Goal: Task Accomplishment & Management: Use online tool/utility

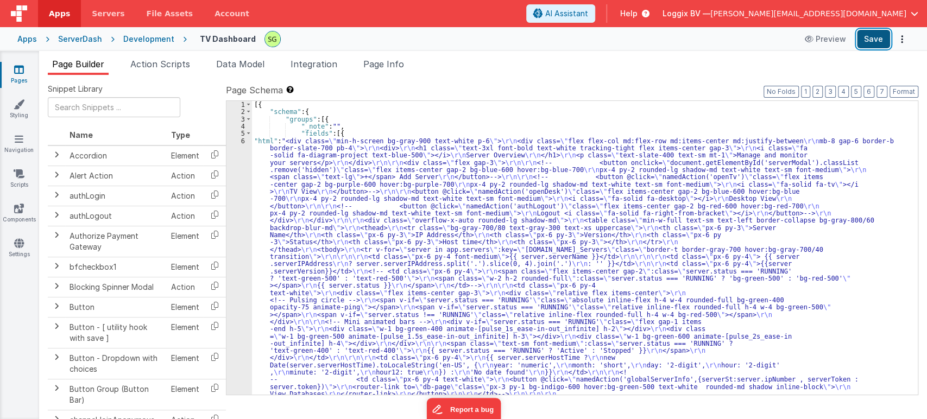
click at [869, 45] on button "Save" at bounding box center [873, 39] width 33 height 18
click at [242, 141] on div "6" at bounding box center [240, 376] width 26 height 478
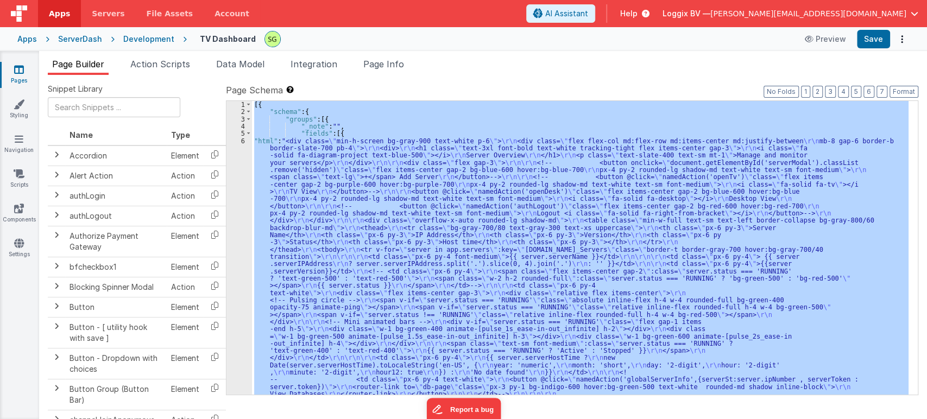
click at [242, 141] on div "6" at bounding box center [240, 376] width 26 height 478
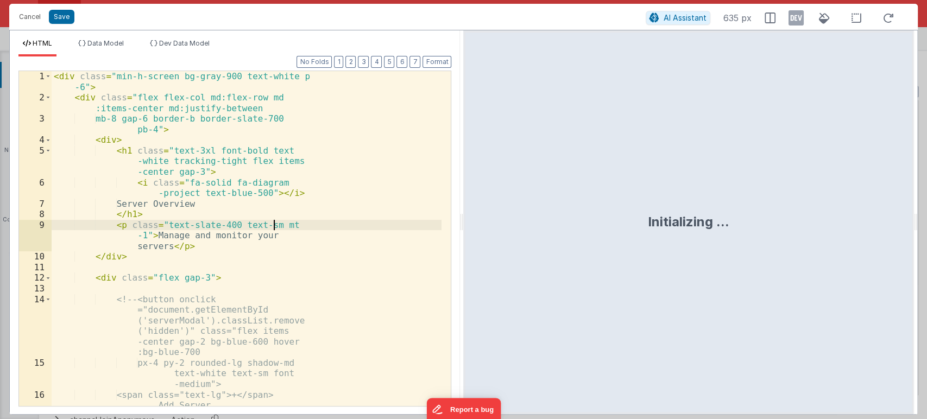
click at [327, 229] on div "< div class = "min-h-screen bg-gray-900 text-white p -6" > < div class = "flex …" at bounding box center [247, 254] width 390 height 367
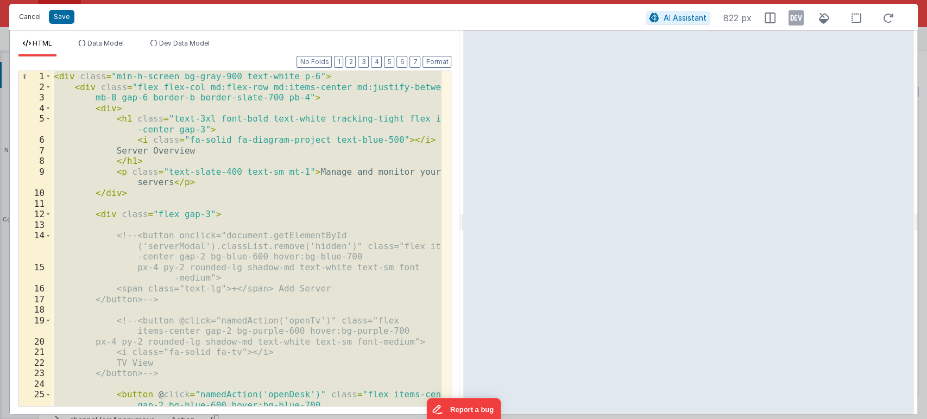
click at [26, 14] on button "Cancel" at bounding box center [30, 16] width 33 height 15
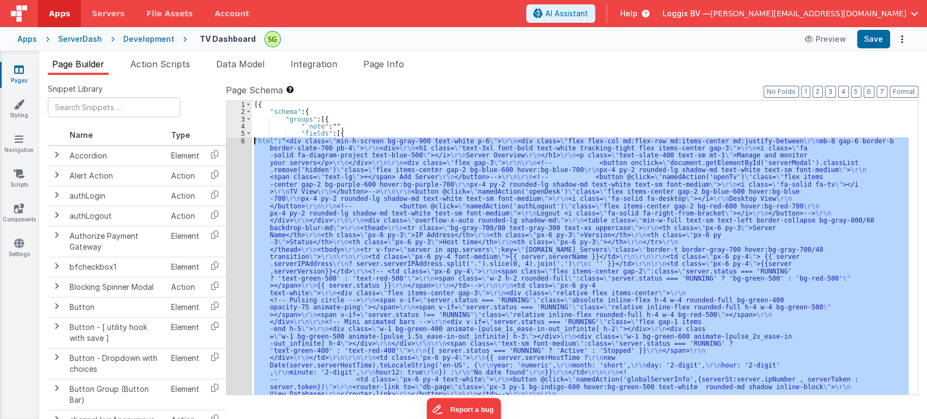
click at [273, 155] on div "[{ "schema" : { "groups" : [{ "_note" : "" , "fields" : [{ "html" : "<div class…" at bounding box center [580, 248] width 657 height 294
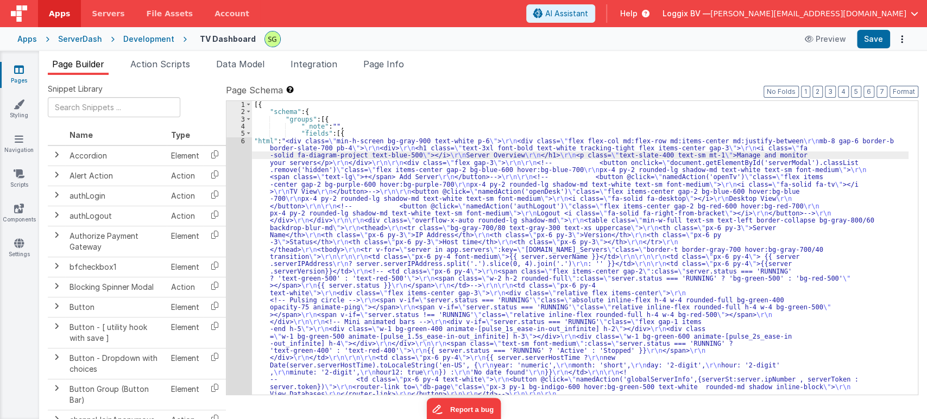
click at [243, 139] on div "6" at bounding box center [240, 376] width 26 height 478
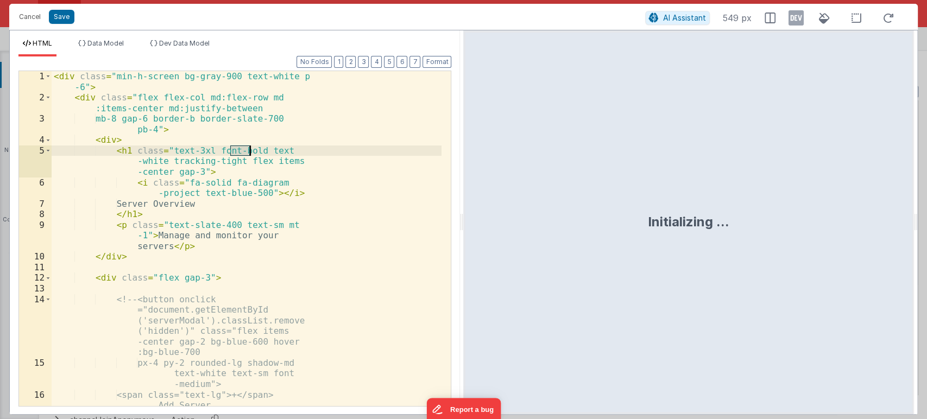
click at [243, 139] on div "< div class = "min-h-screen bg-gray-900 text-white p -6" > < div class = "flex …" at bounding box center [247, 254] width 390 height 367
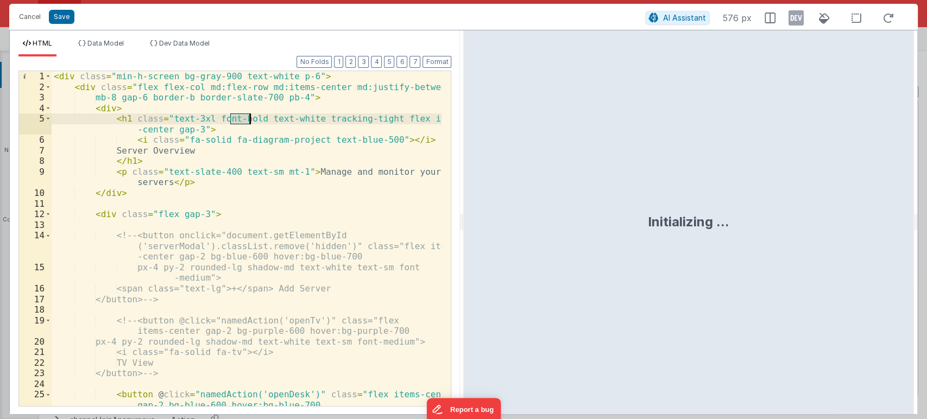
click at [343, 208] on div "< div class = "min-h-screen bg-gray-900 text-white p-6" > < div class = "flex f…" at bounding box center [247, 249] width 391 height 356
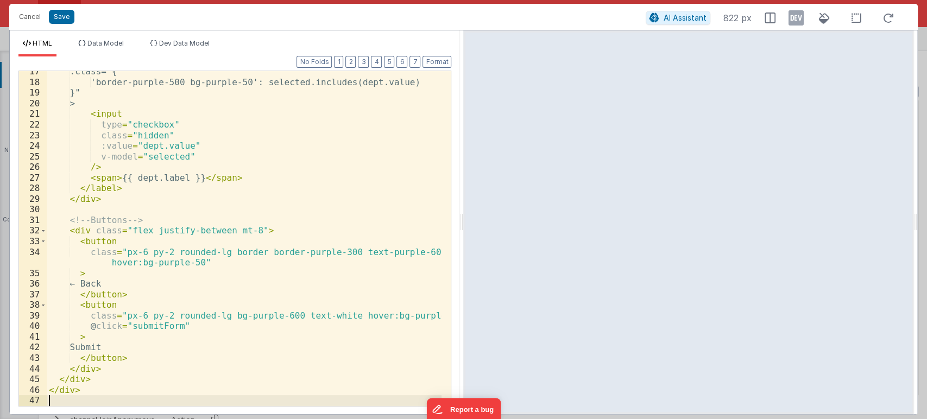
scroll to position [185, 0]
click at [60, 16] on button "Save" at bounding box center [62, 17] width 26 height 14
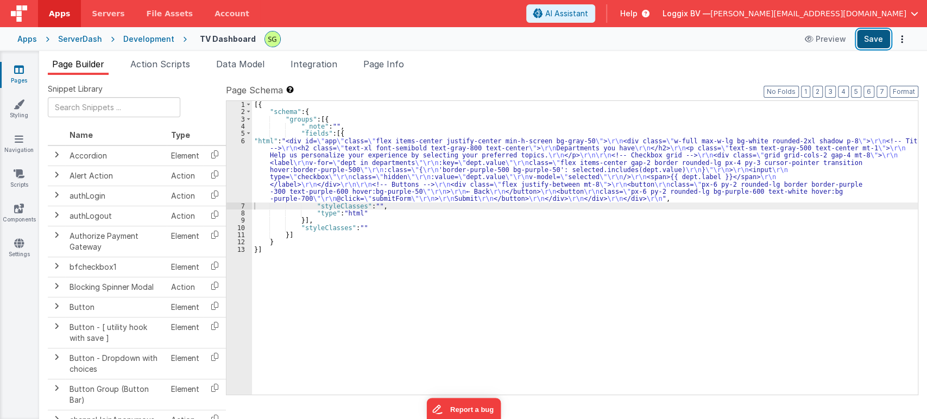
click at [880, 39] on button "Save" at bounding box center [873, 39] width 33 height 18
click at [243, 141] on div "6" at bounding box center [240, 169] width 26 height 65
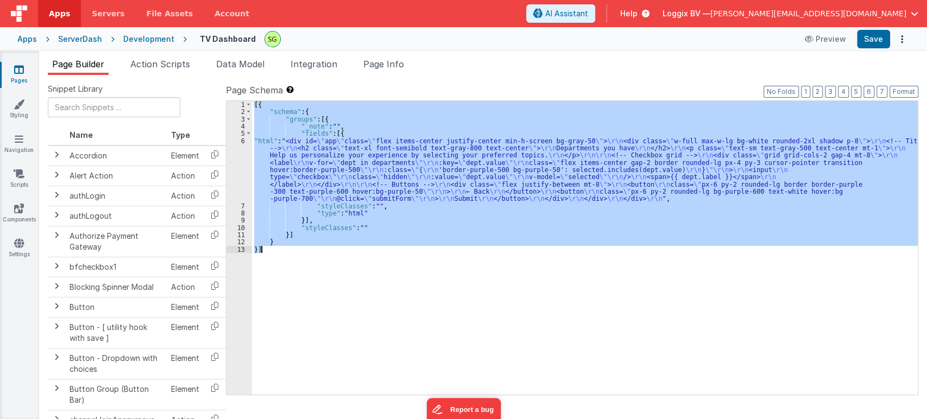
click at [243, 141] on div "6" at bounding box center [240, 169] width 26 height 65
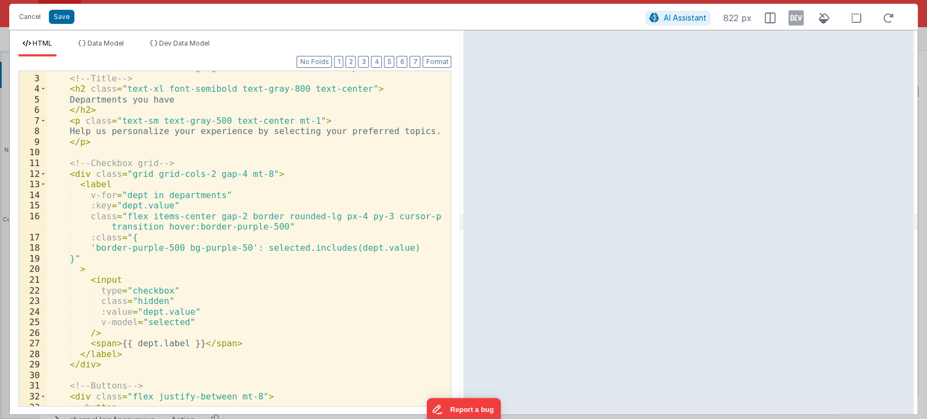
scroll to position [19, 0]
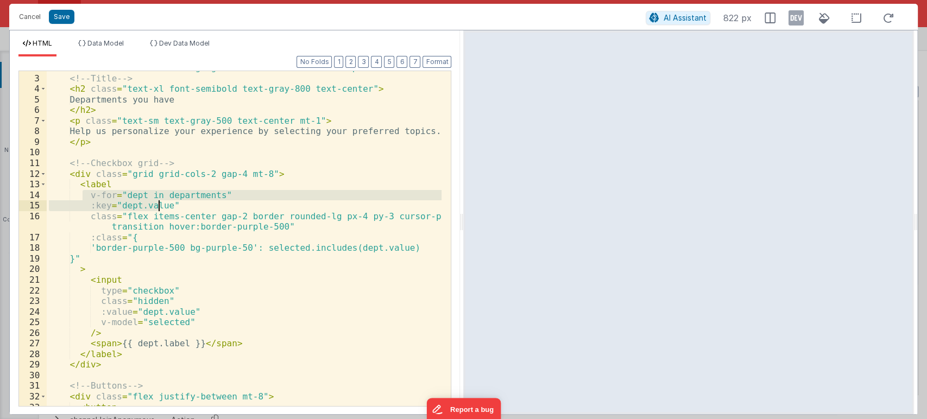
drag, startPoint x: 84, startPoint y: 194, endPoint x: 158, endPoint y: 204, distance: 75.1
click at [158, 204] on div "< div class = "w-full max-w-lg bg-white rounded-2xl shadow p-8" > <!-- Title --…" at bounding box center [245, 240] width 396 height 356
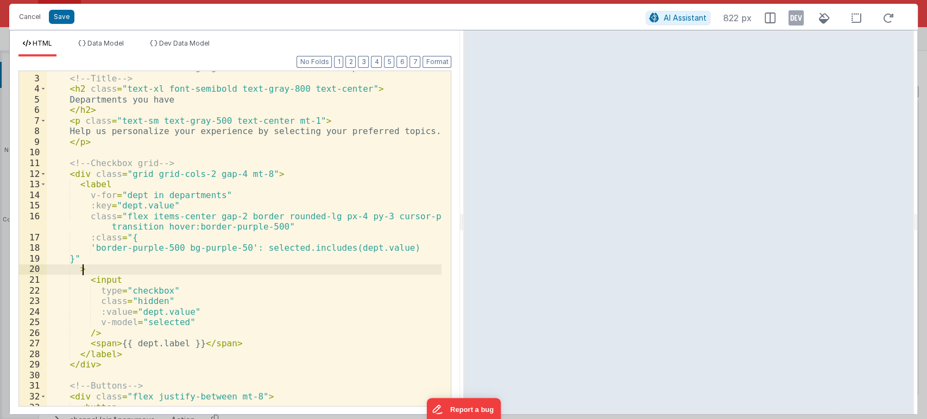
click at [128, 268] on div "< div class = "w-full max-w-lg bg-white rounded-2xl shadow p-8" > <!-- Title --…" at bounding box center [245, 240] width 396 height 356
click at [247, 196] on div "< div class = "w-full max-w-lg bg-white rounded-2xl shadow p-8" > <!-- Title --…" at bounding box center [245, 240] width 396 height 356
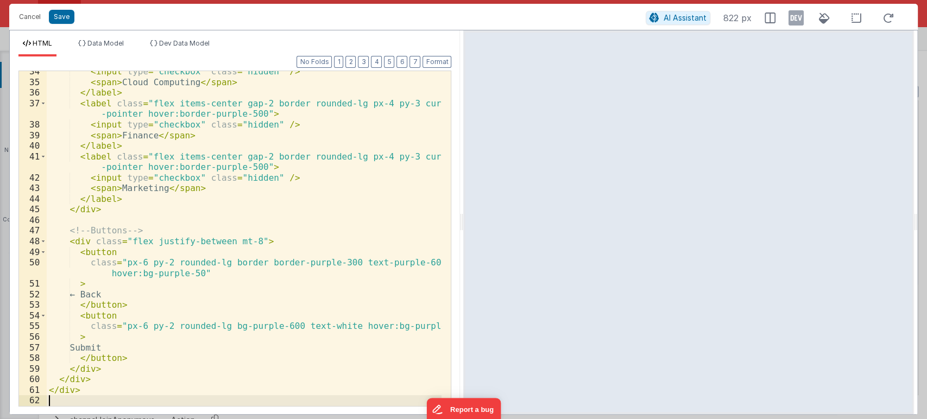
scroll to position [419, 0]
click at [65, 14] on button "Save" at bounding box center [62, 17] width 26 height 14
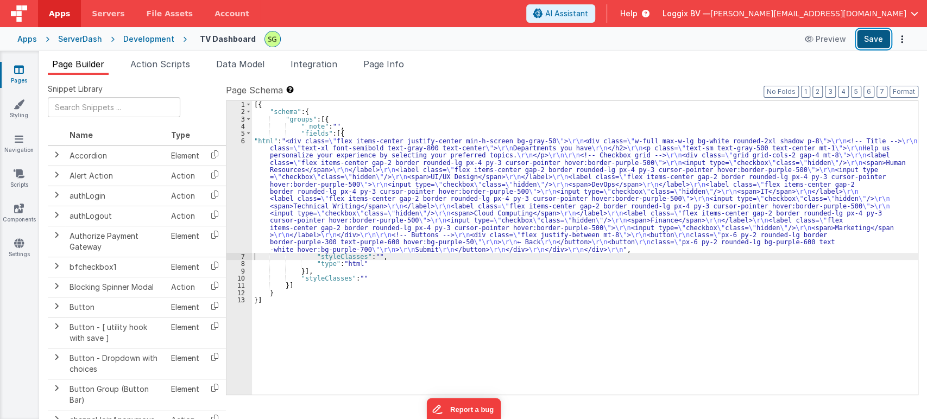
click at [881, 34] on button "Save" at bounding box center [873, 39] width 33 height 18
click at [858, 37] on button "Save" at bounding box center [873, 39] width 33 height 18
click at [243, 141] on div "6" at bounding box center [240, 195] width 26 height 116
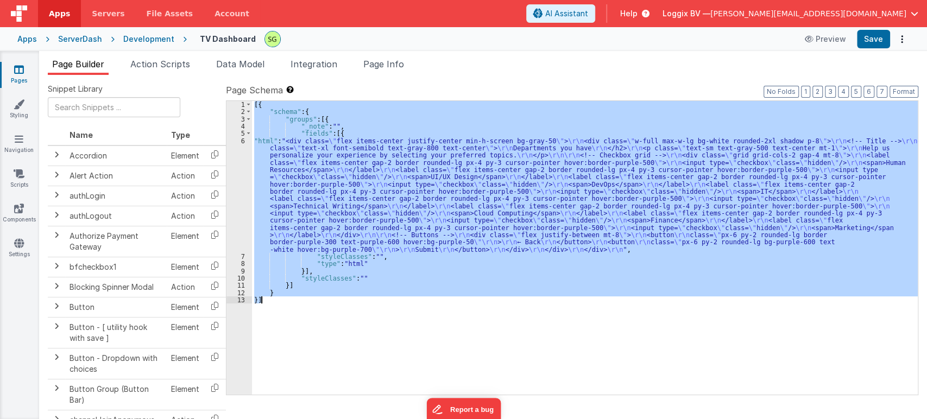
click at [243, 141] on div "6" at bounding box center [240, 195] width 26 height 116
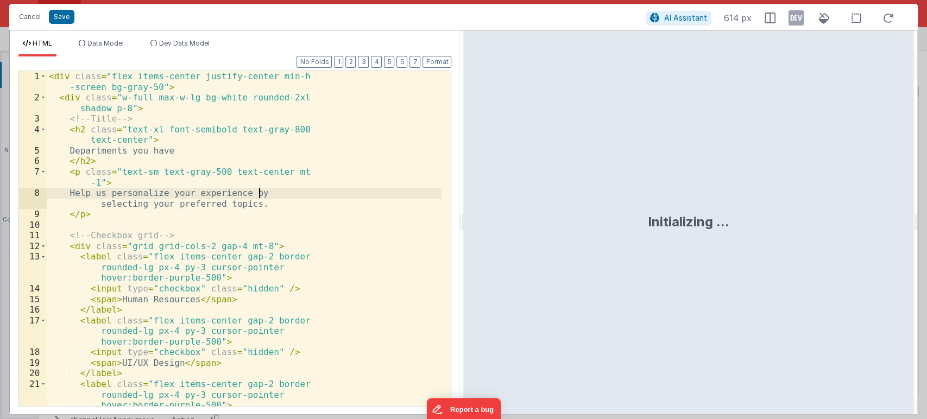
click at [287, 198] on div "< div class = "flex items-center justify-center min-h -screen bg-gray-50" > < d…" at bounding box center [244, 254] width 395 height 367
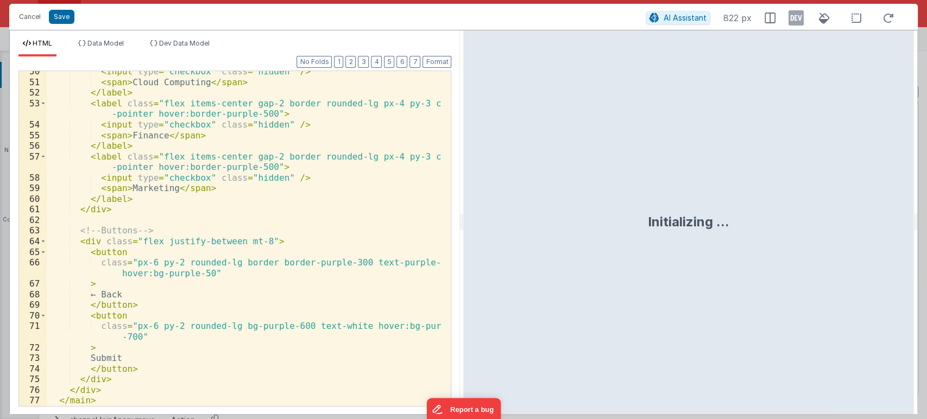
scroll to position [610, 0]
click at [170, 119] on div "< input type = "checkbox" class = "hidden" /> < span > Cloud Computing </ span …" at bounding box center [245, 244] width 396 height 356
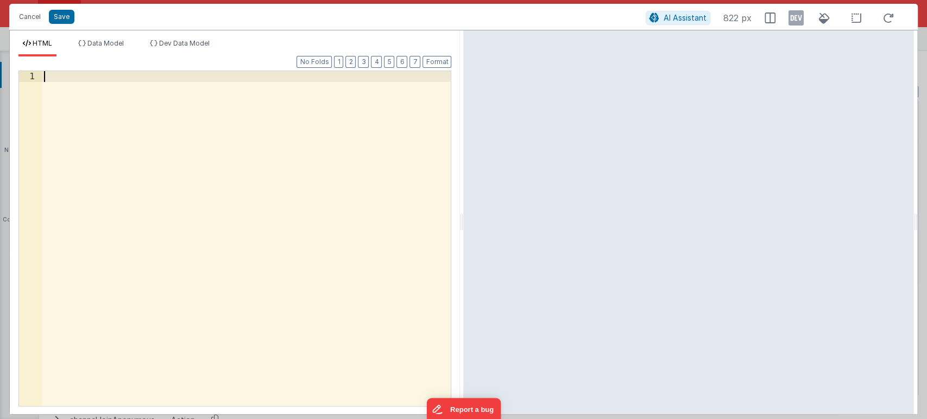
scroll to position [780, 0]
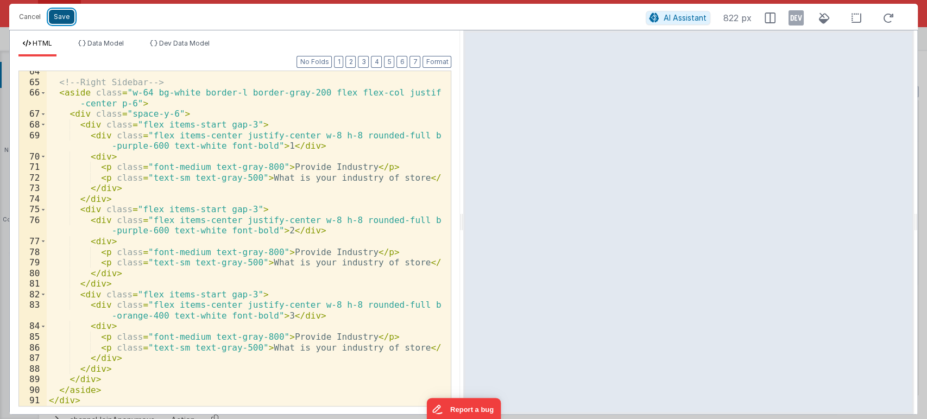
click at [60, 16] on button "Save" at bounding box center [62, 17] width 26 height 14
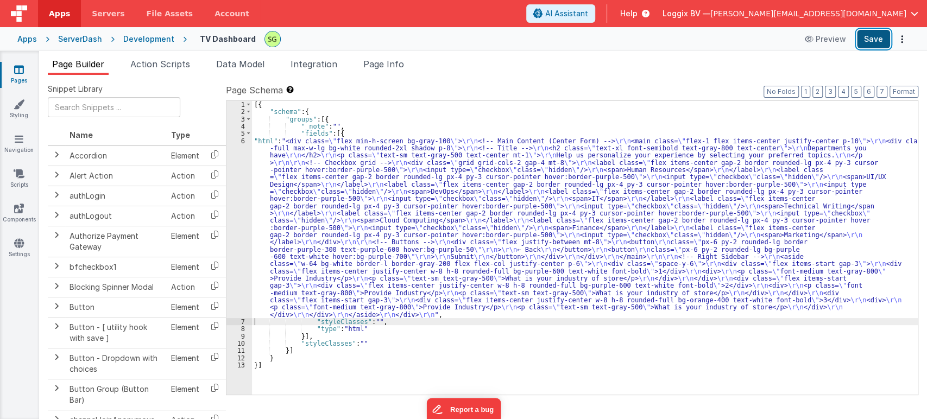
click at [872, 39] on button "Save" at bounding box center [873, 39] width 33 height 18
click at [243, 141] on div "6" at bounding box center [240, 227] width 26 height 181
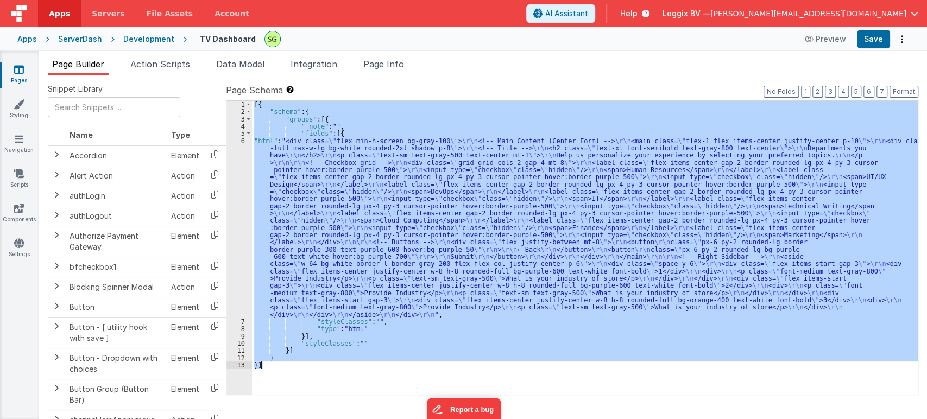
click at [243, 141] on div "6" at bounding box center [240, 227] width 26 height 181
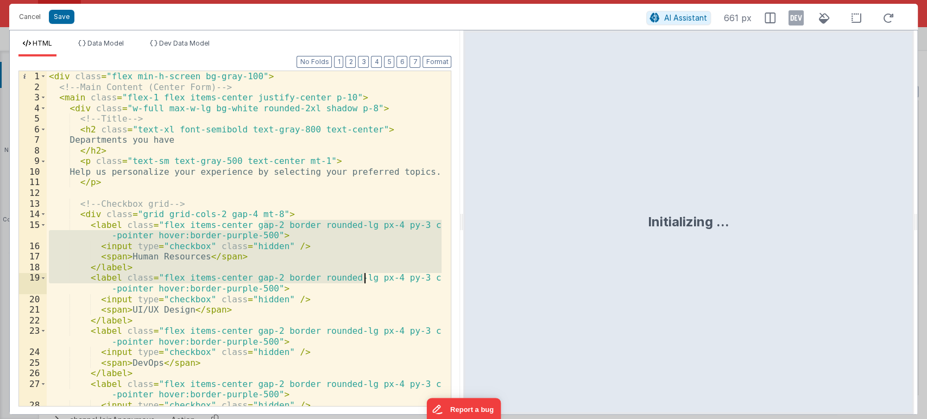
click at [362, 281] on div "< div class = "flex min-h-screen bg-gray-100" > <!-- Main Content (Center Form)…" at bounding box center [245, 249] width 396 height 356
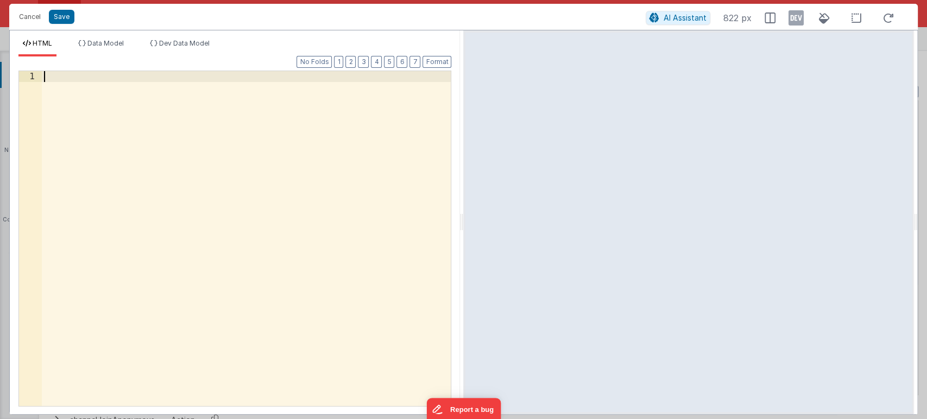
click at [302, 125] on div at bounding box center [247, 249] width 410 height 356
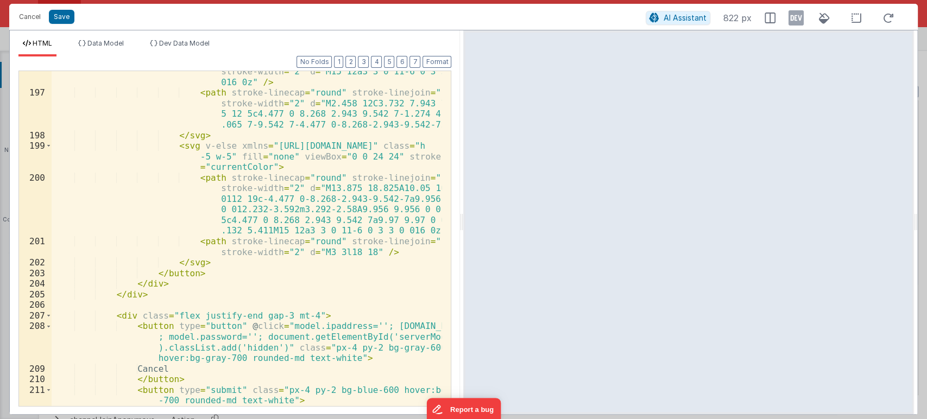
scroll to position [2650, 0]
click at [65, 11] on button "Save" at bounding box center [62, 17] width 26 height 14
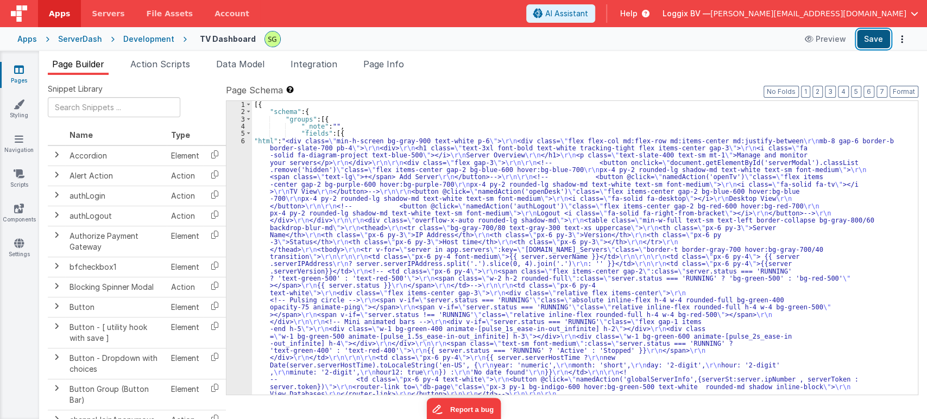
click at [869, 42] on button "Save" at bounding box center [873, 39] width 33 height 18
